Goal: Task Accomplishment & Management: Complete application form

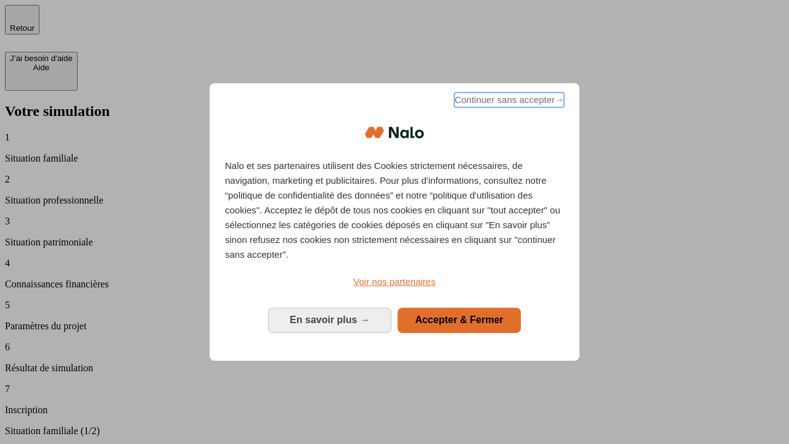
click at [508, 102] on span "Continuer sans accepter →" at bounding box center [509, 99] width 110 height 15
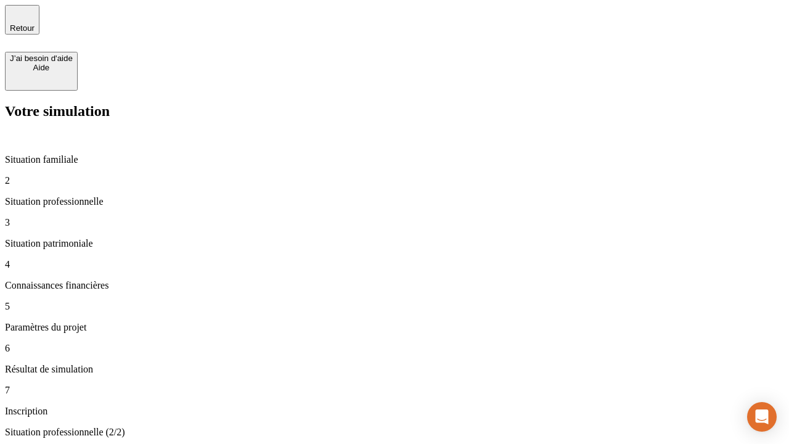
type input "30 000"
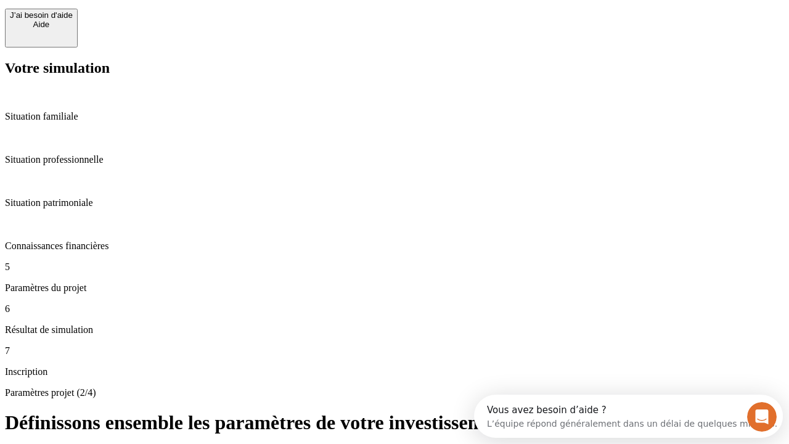
type input "25"
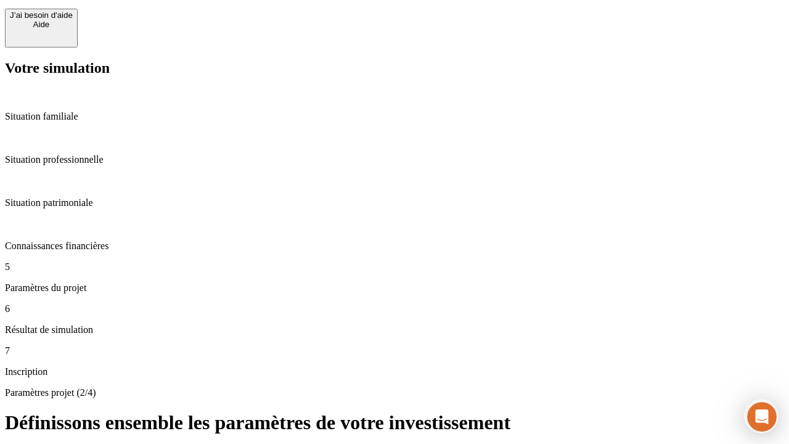
type input "1 000"
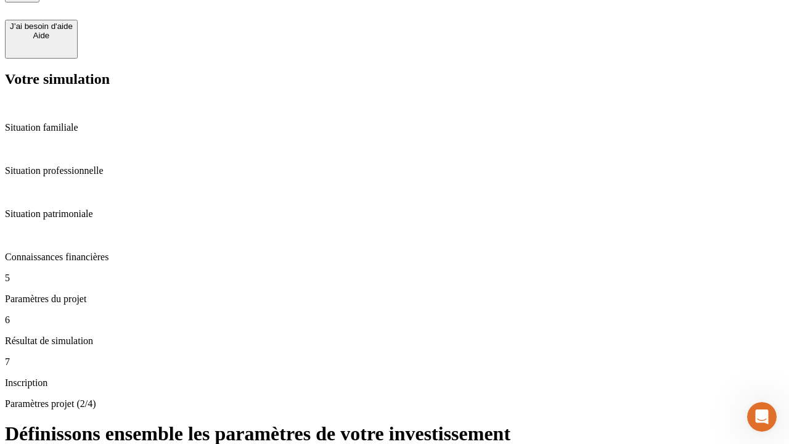
type input "640"
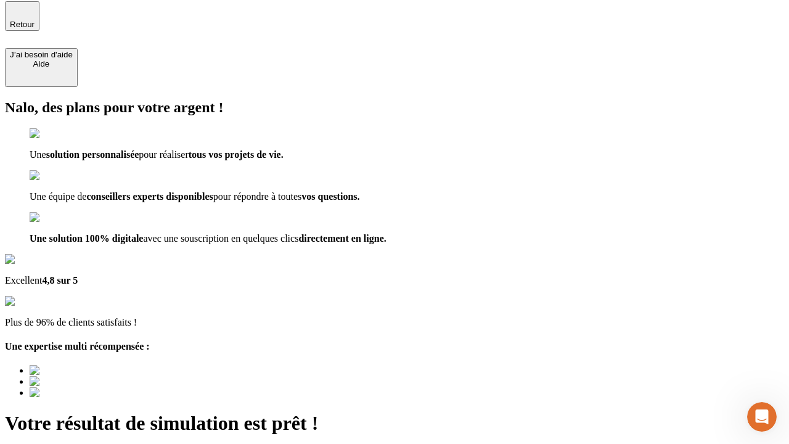
type input "[EMAIL_ADDRESS][PERSON_NAME][DOMAIN_NAME]"
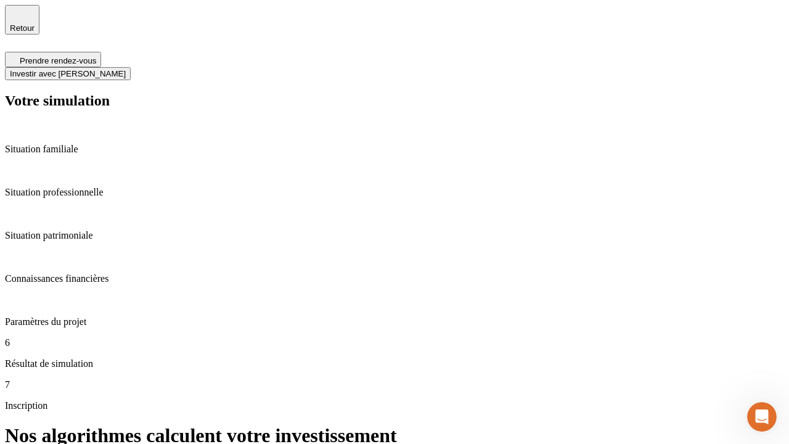
scroll to position [5, 0]
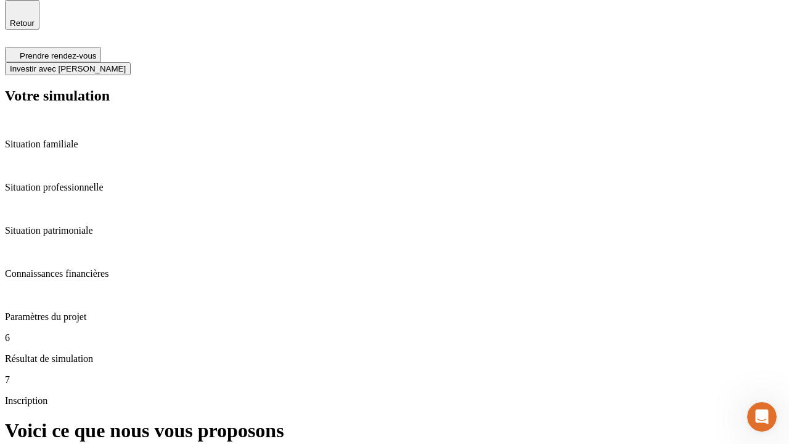
click at [126, 64] on span "Investir avec [PERSON_NAME]" at bounding box center [68, 68] width 116 height 9
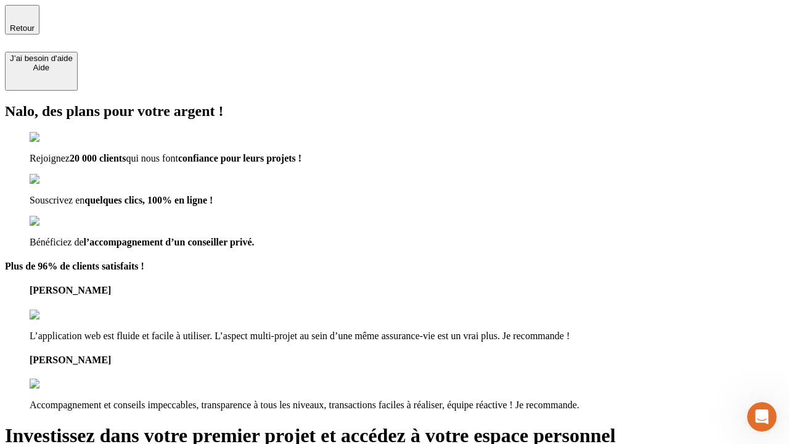
type input "[PERSON_NAME][EMAIL_ADDRESS][DOMAIN_NAME]"
